Goal: Use online tool/utility: Utilize a website feature to perform a specific function

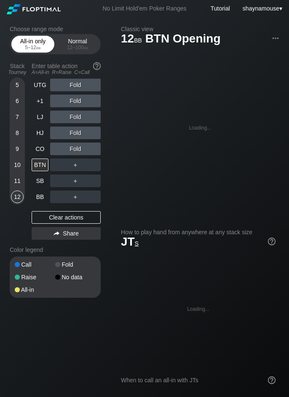
click at [23, 44] on div "All-in only 5 – 12 bb" at bounding box center [32, 44] width 39 height 16
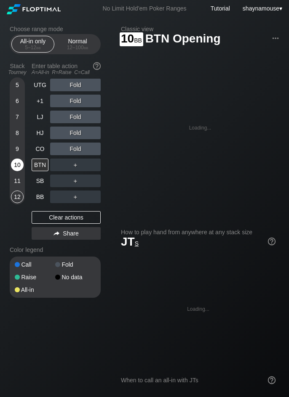
click at [18, 161] on div "10" at bounding box center [17, 165] width 13 height 13
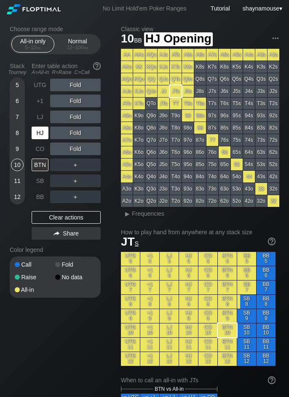
click at [33, 133] on div "HJ" at bounding box center [40, 133] width 17 height 13
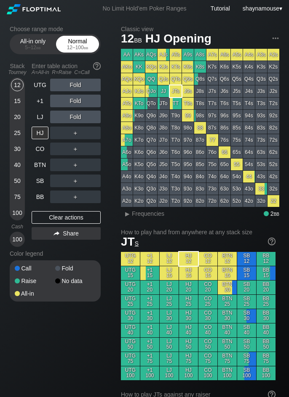
click at [84, 49] on span "bb" at bounding box center [86, 48] width 5 height 6
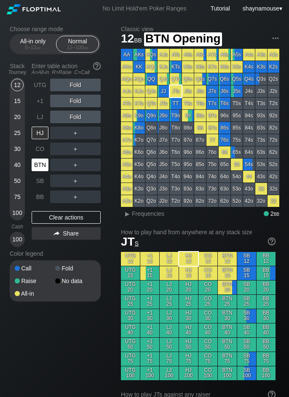
click at [41, 163] on div "BTN" at bounding box center [40, 165] width 17 height 13
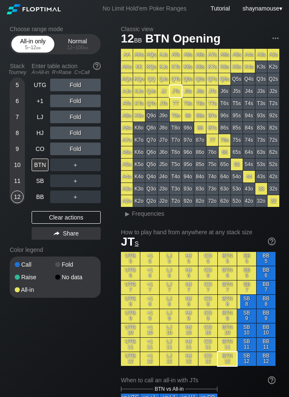
click at [29, 47] on div "5 – 12 bb" at bounding box center [32, 48] width 35 height 6
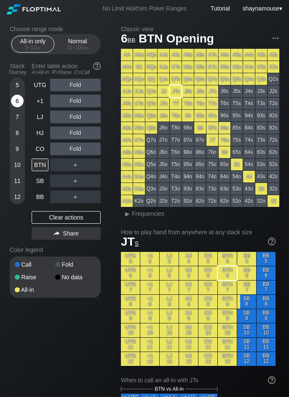
click at [18, 104] on div "6" at bounding box center [17, 101] width 13 height 13
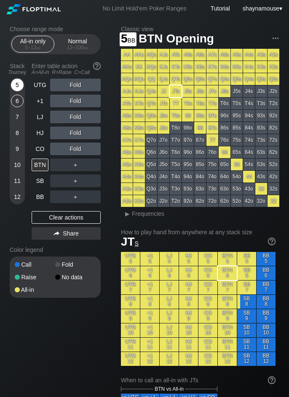
click at [15, 86] on div "5" at bounding box center [17, 85] width 13 height 13
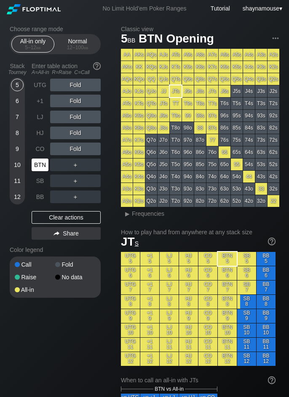
click at [44, 162] on div "BTN" at bounding box center [40, 165] width 17 height 13
